Goal: Task Accomplishment & Management: Manage account settings

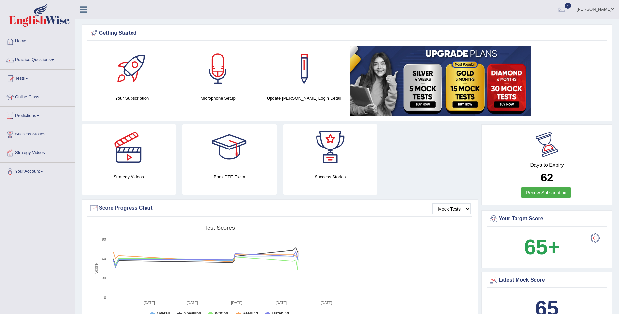
drag, startPoint x: 556, startPoint y: 130, endPoint x: 571, endPoint y: 138, distance: 16.8
click at [571, 138] on div "Days to Expiry 62 Renew Subscription" at bounding box center [546, 166] width 119 height 72
click at [573, 138] on div "Days to Expiry 62 Renew Subscription" at bounding box center [546, 166] width 119 height 72
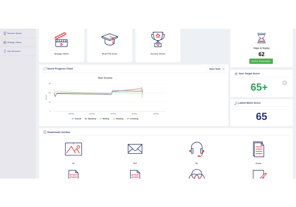
scroll to position [33, 0]
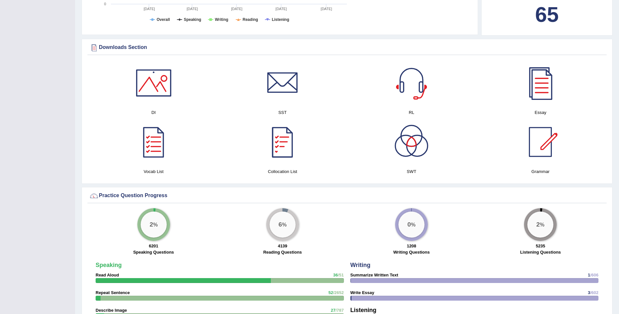
click at [288, 150] on div at bounding box center [283, 142] width 46 height 46
